Goal: Obtain resource: Obtain resource

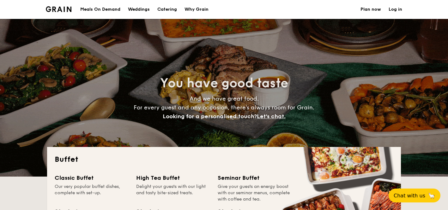
select select
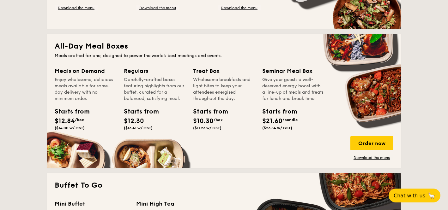
scroll to position [228, 0]
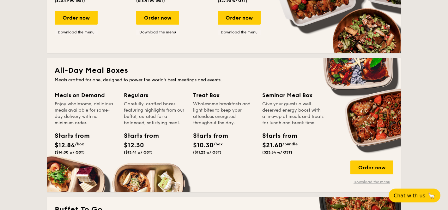
click at [361, 183] on link "Download the menu" at bounding box center [371, 182] width 43 height 5
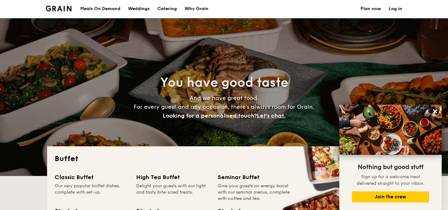
scroll to position [0, 0]
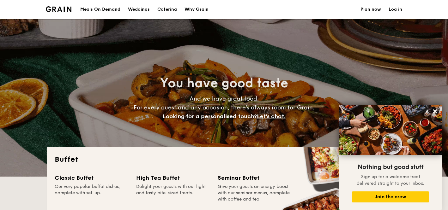
click at [142, 8] on div "Weddings" at bounding box center [139, 9] width 22 height 19
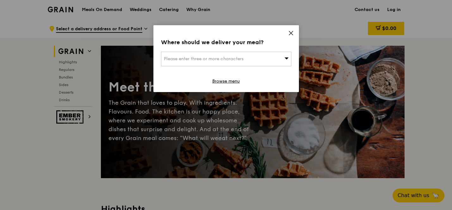
click at [288, 58] on icon at bounding box center [286, 58] width 4 height 5
click at [288, 58] on input "search" at bounding box center [226, 59] width 130 height 14
click at [288, 32] on icon at bounding box center [291, 33] width 6 height 6
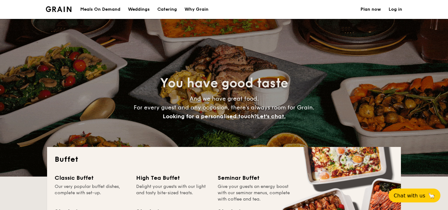
select select
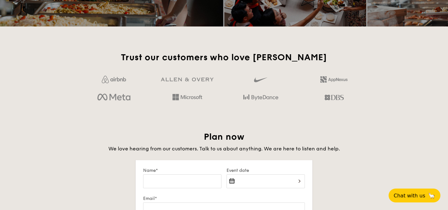
scroll to position [995, 0]
